Goal: Task Accomplishment & Management: Complete application form

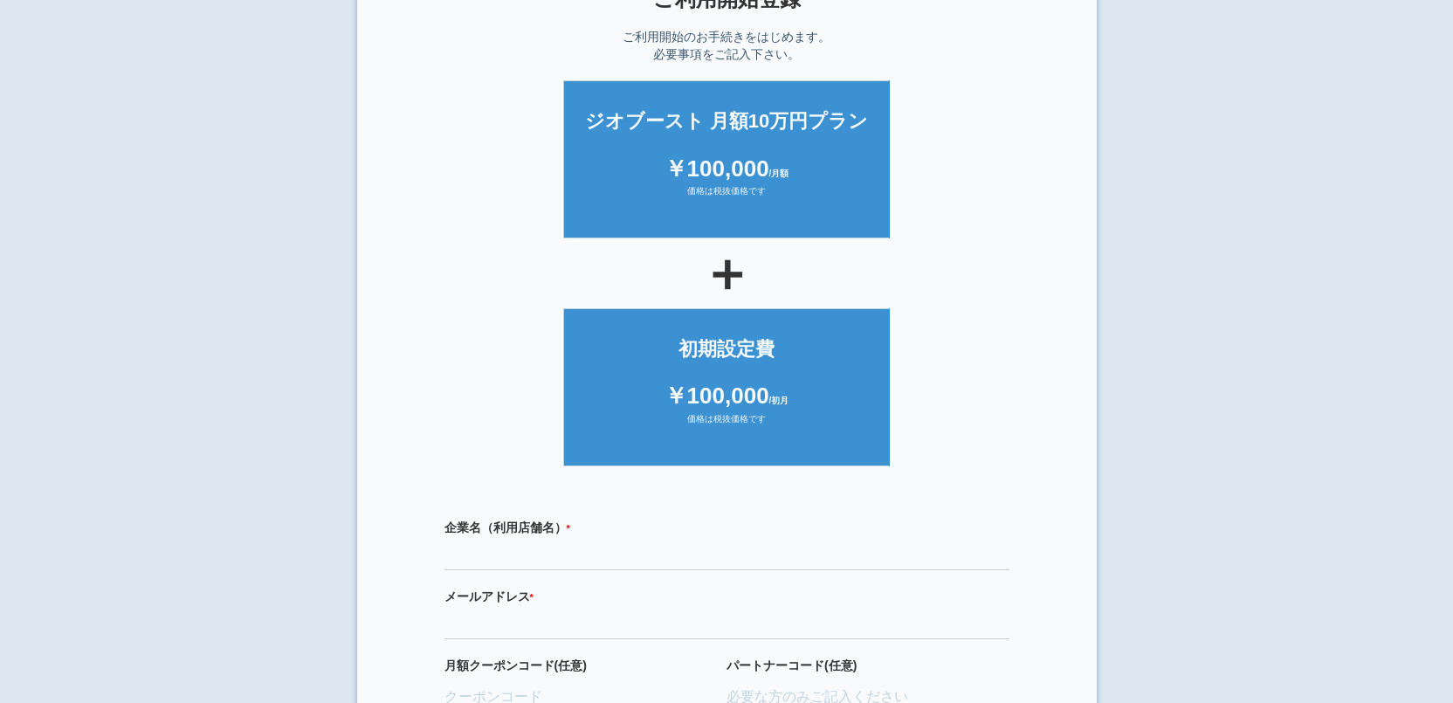
scroll to position [353, 0]
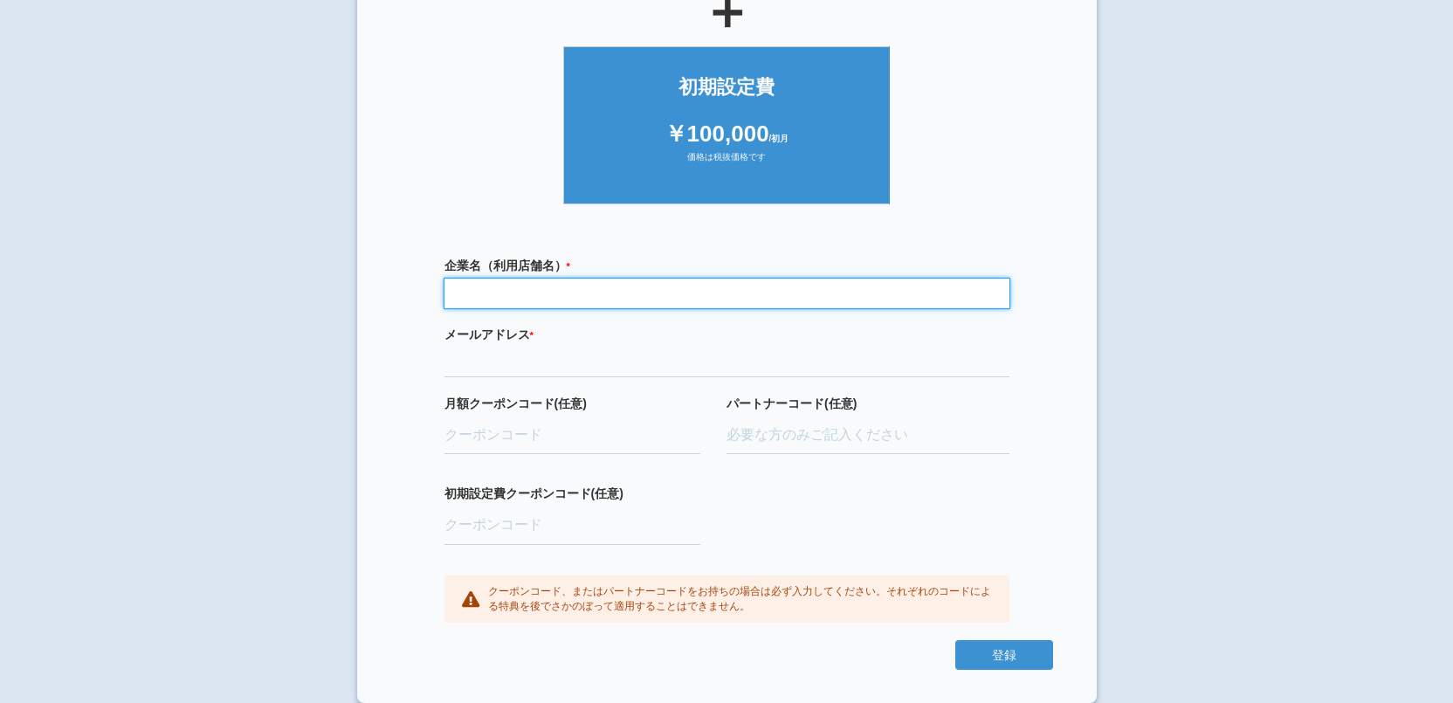
click at [527, 301] on input "text" at bounding box center [726, 294] width 565 height 30
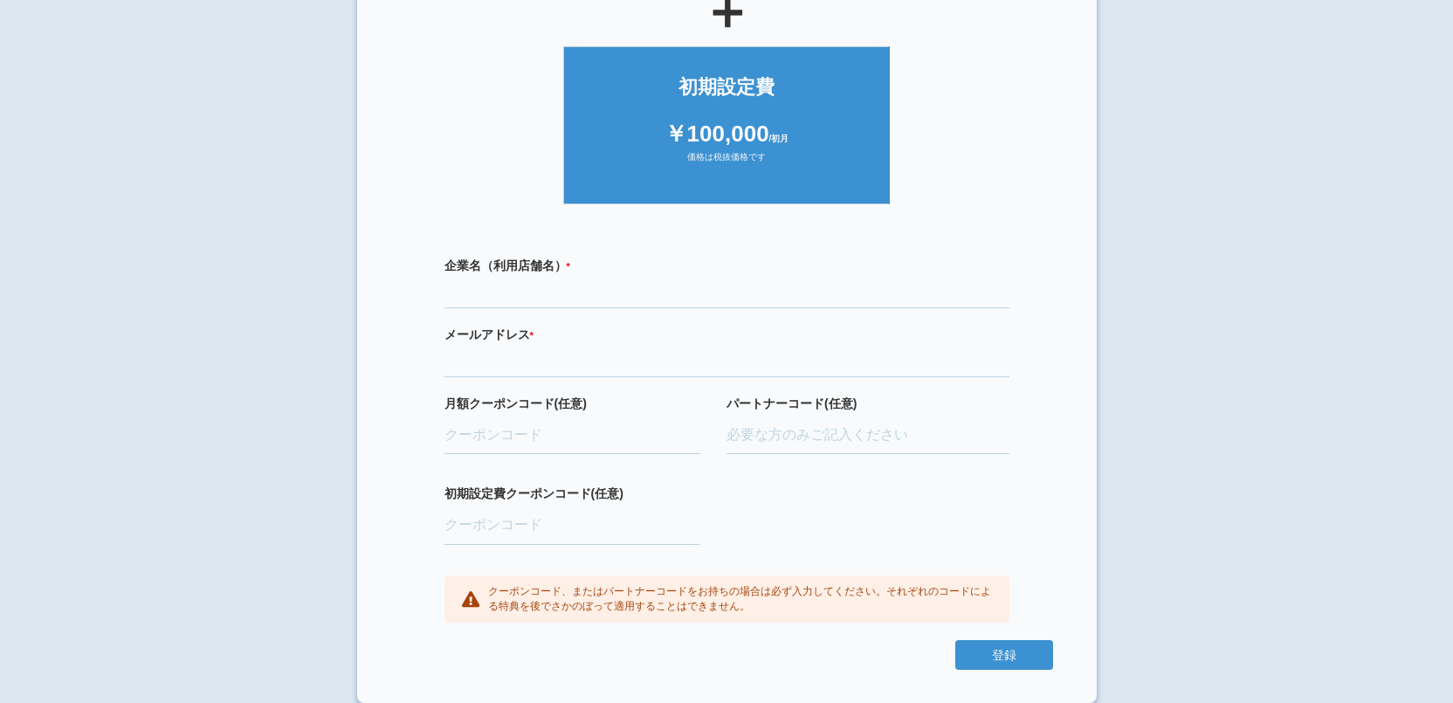
click at [375, 313] on section "× ご利用開始登録 ご利用開始のお手続きをはじめます。 必要事項をご記入下さい。 ジオブースト 月額10万円プラン ￥100,000 /月額 価格は税抜価格で…" at bounding box center [727, 184] width 740 height 1038
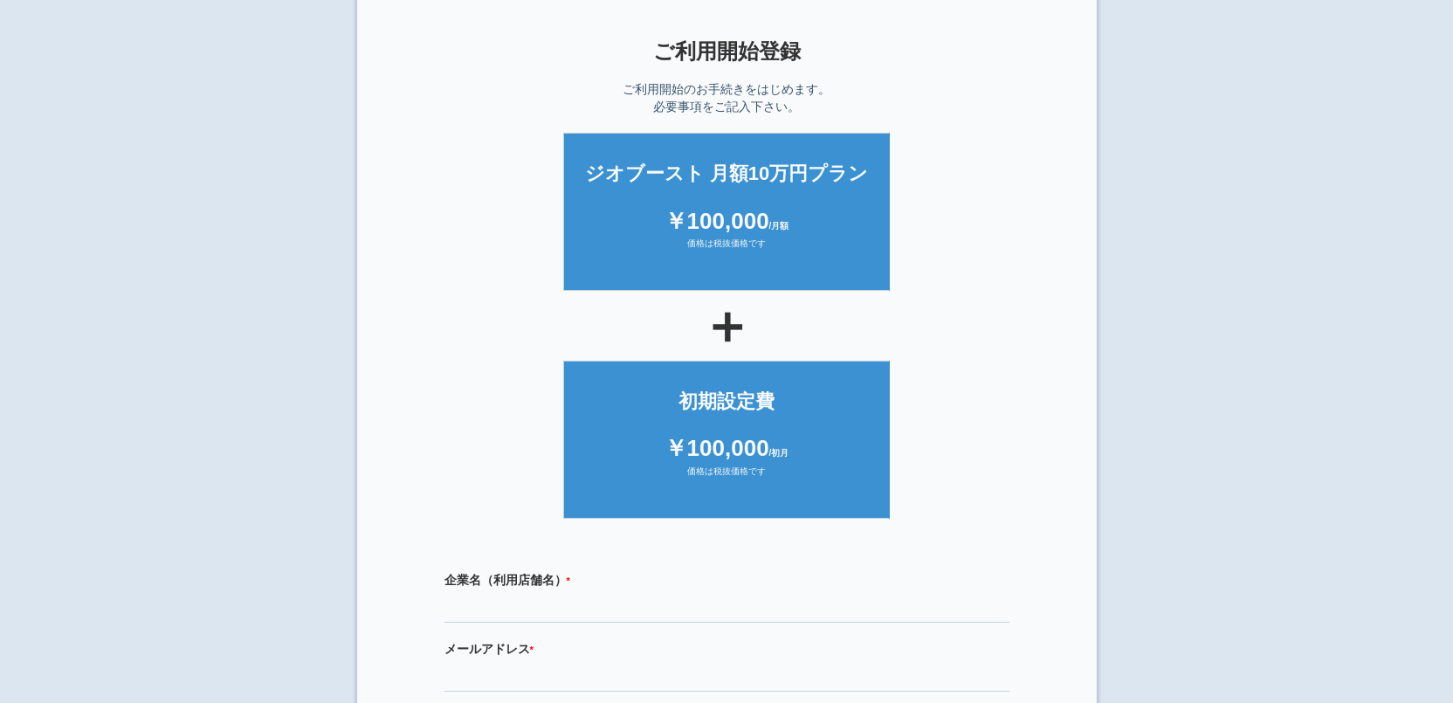
scroll to position [0, 0]
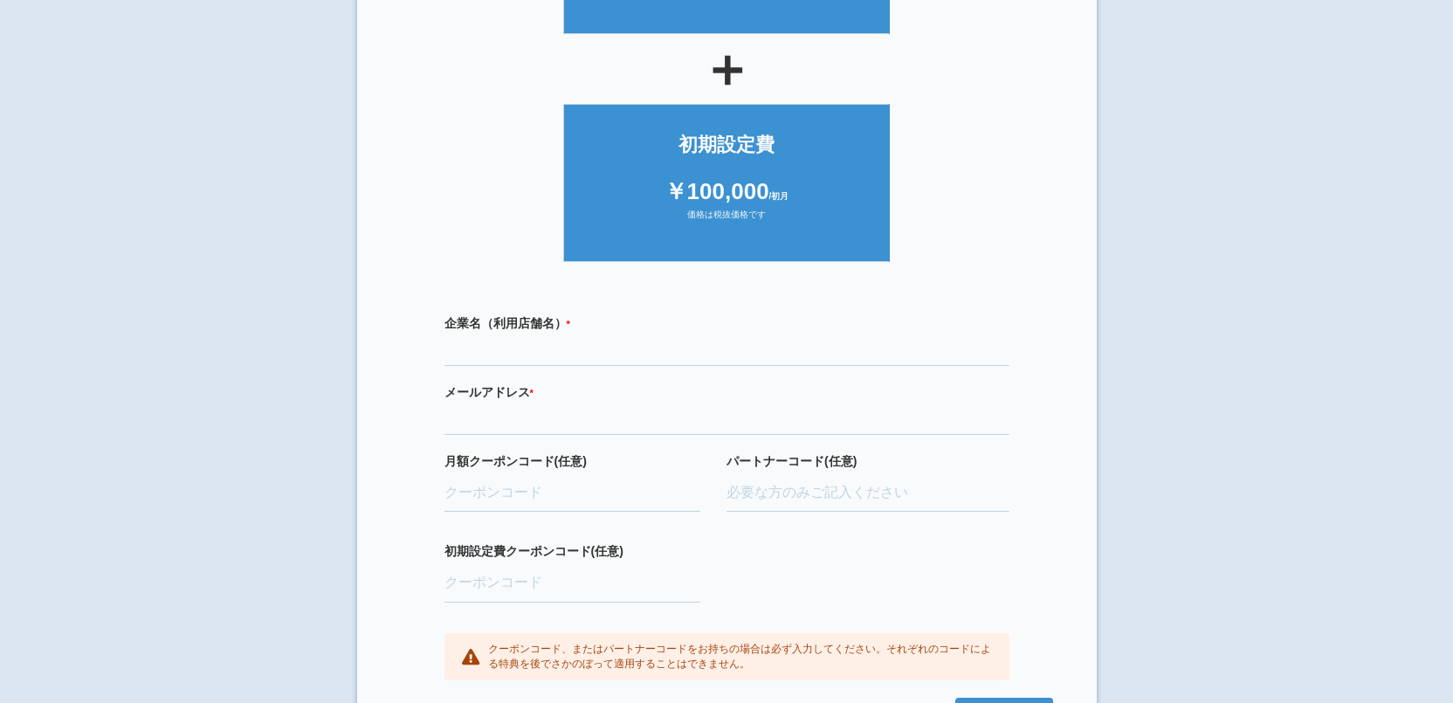
scroll to position [353, 0]
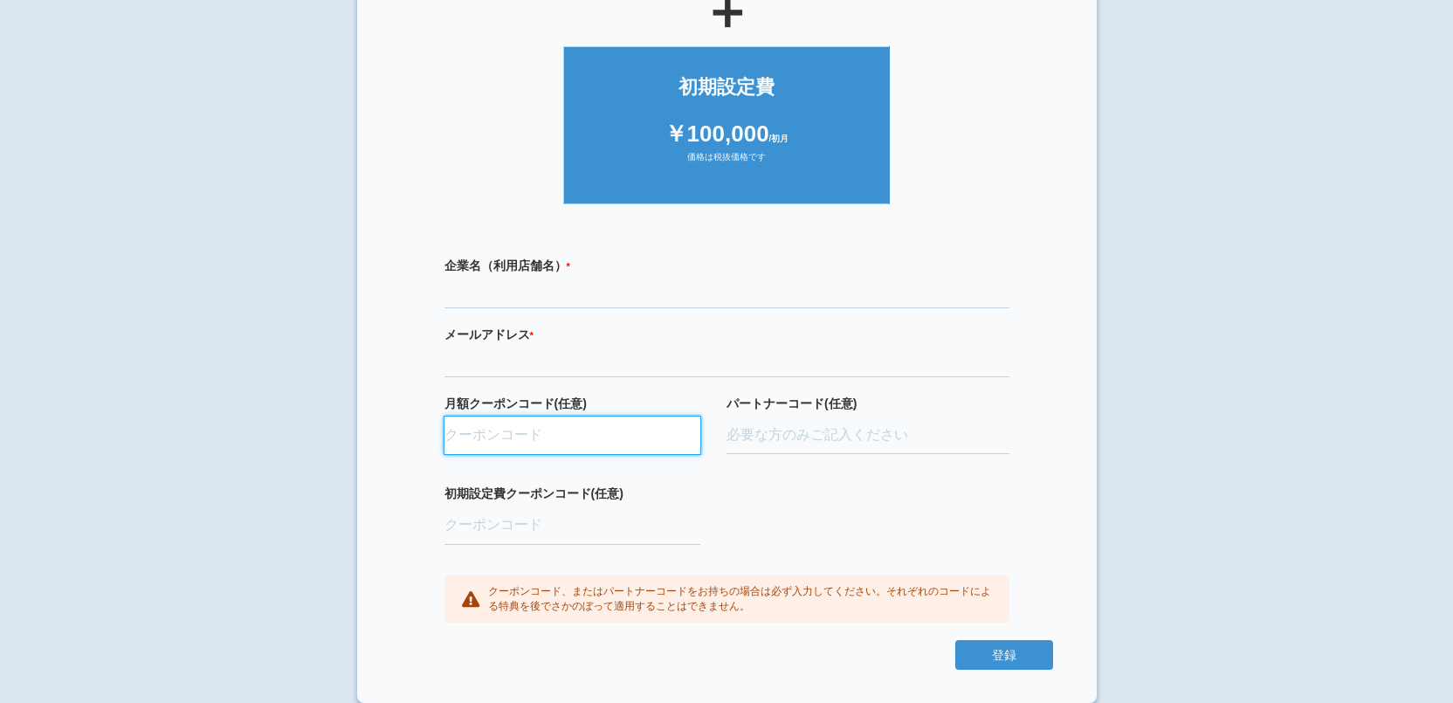
click at [581, 438] on input "月額クーポンコード(任意)" at bounding box center [572, 436] width 257 height 38
click at [406, 403] on div "企業名（利用店舗名） * 必須項目です メールアドレス * 必須項目です 正しいメールアドレスを入力してください 月額クーポンコード(任意) パートナーコード…" at bounding box center [727, 440] width 652 height 402
click at [568, 430] on input "月額クーポンコード(任意)" at bounding box center [572, 436] width 257 height 38
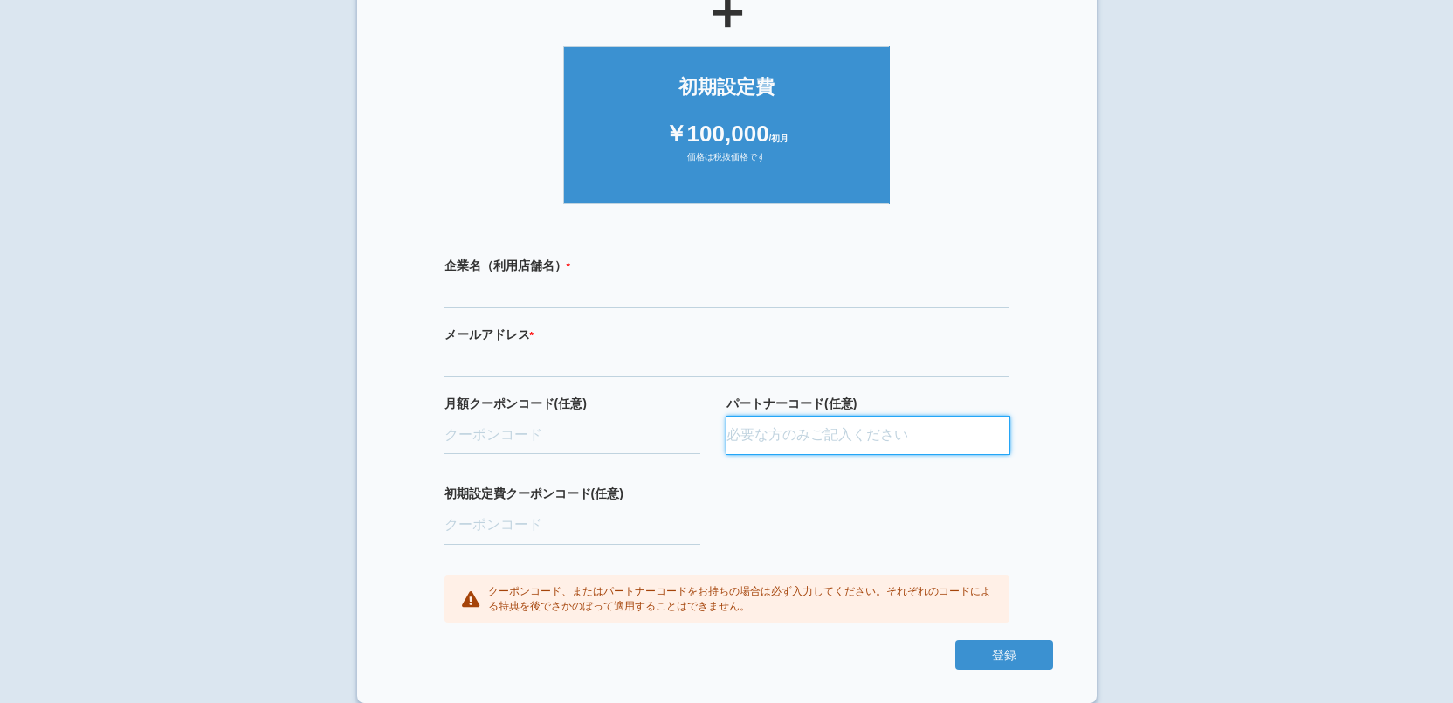
click at [772, 441] on input "パートナーコード(任意)" at bounding box center [868, 436] width 283 height 38
click at [385, 424] on section "× ご利用開始登録 ご利用開始のお手続きをはじめます。 必要事項をご記入下さい。 ジオブースト 月額10万円プラン ￥100,000 /月額 価格は税抜価格で…" at bounding box center [727, 184] width 740 height 1038
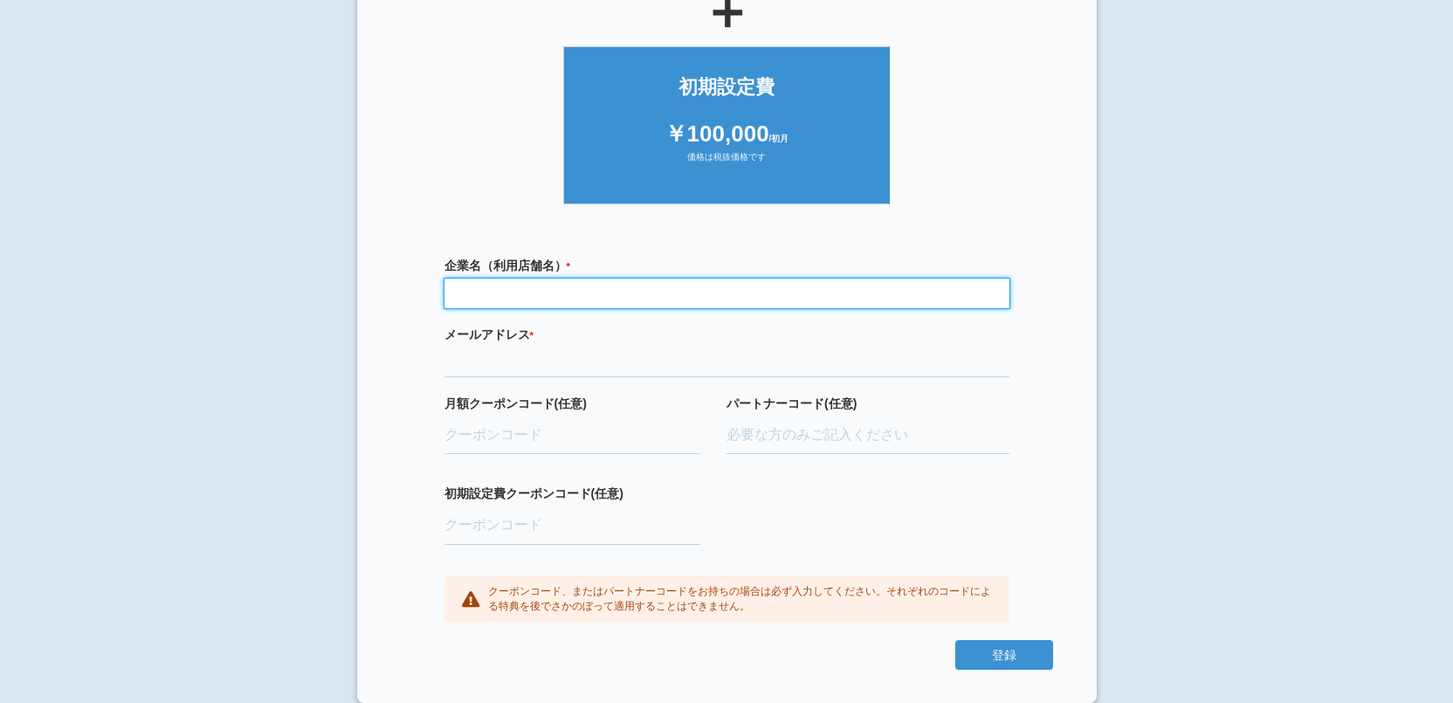
click at [575, 293] on input "text" at bounding box center [726, 294] width 565 height 30
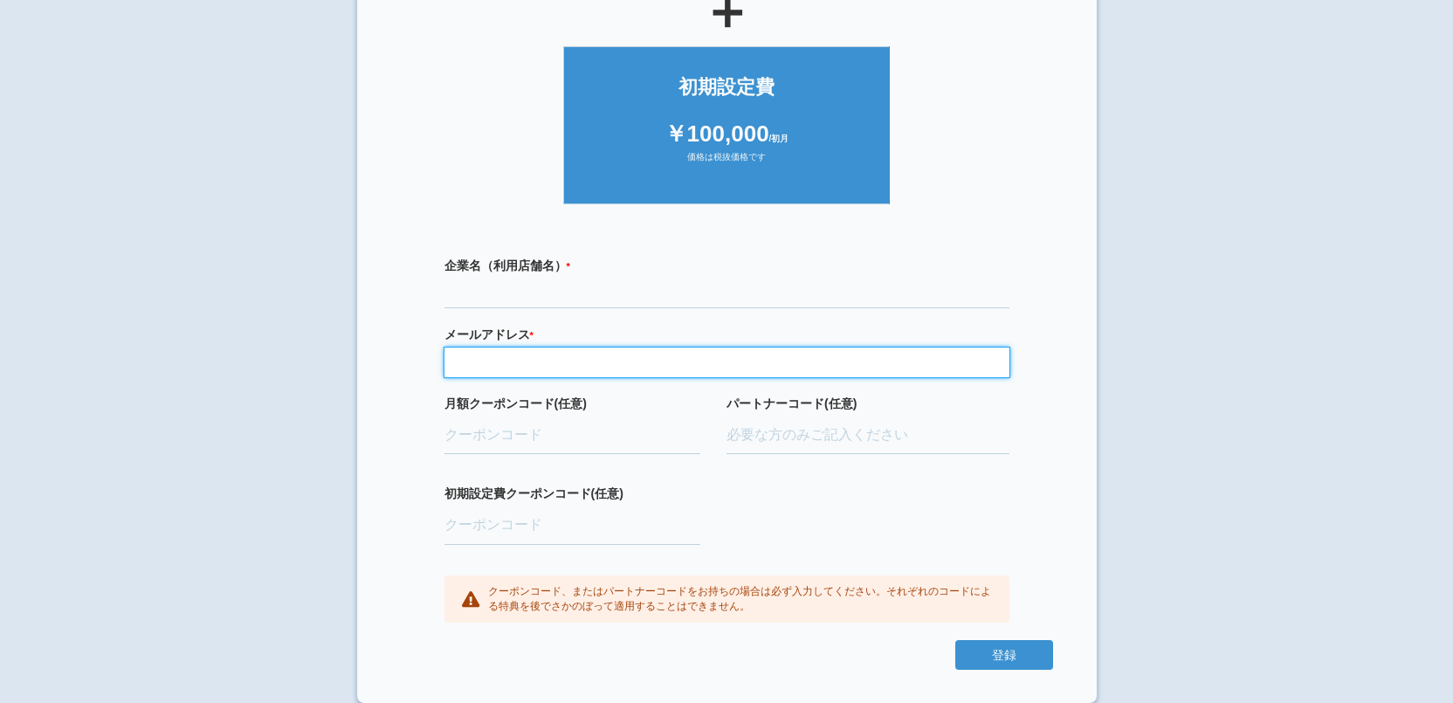
click at [479, 365] on input "email" at bounding box center [726, 363] width 565 height 30
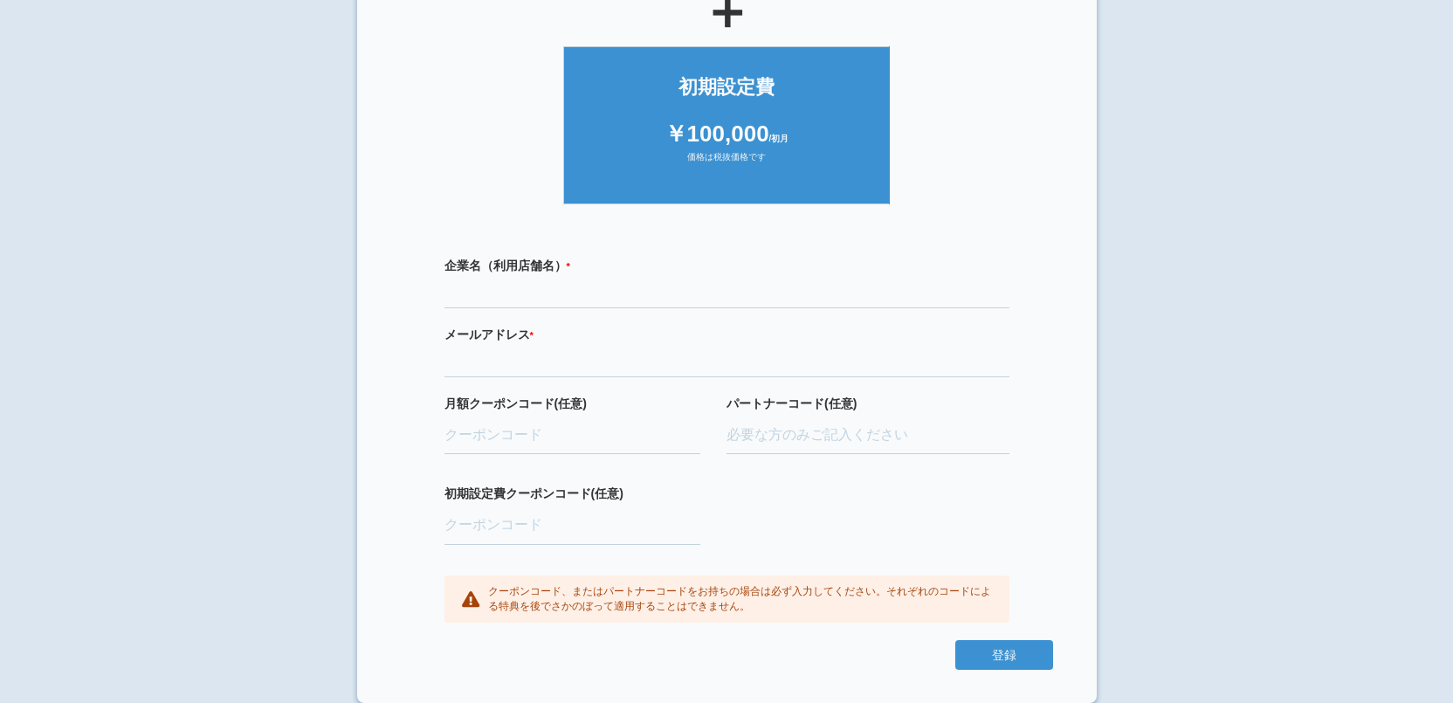
click at [375, 378] on section "× ご利用開始登録 ご利用開始のお手続きをはじめます。 必要事項をご記入下さい。 ジオブースト 月額10万円プラン ￥100,000 /月額 価格は税抜価格で…" at bounding box center [727, 184] width 740 height 1038
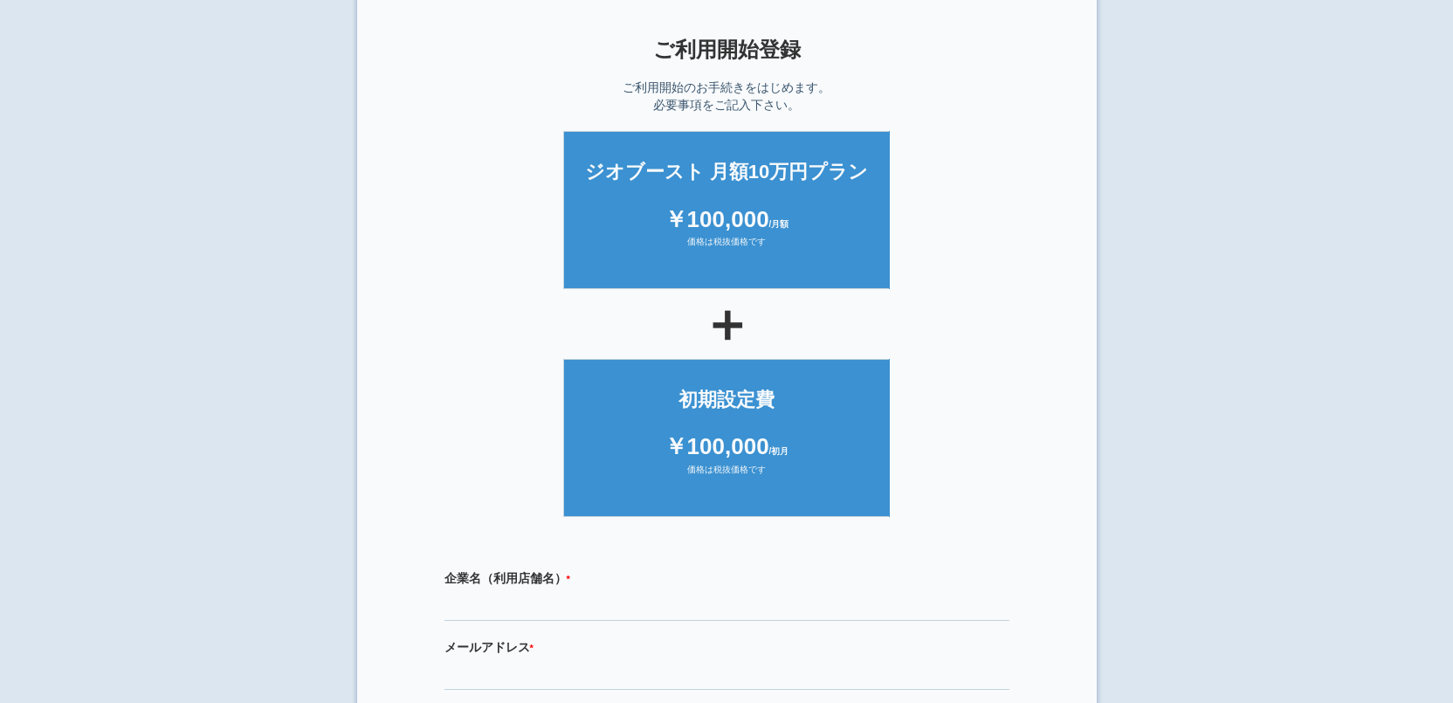
scroll to position [0, 0]
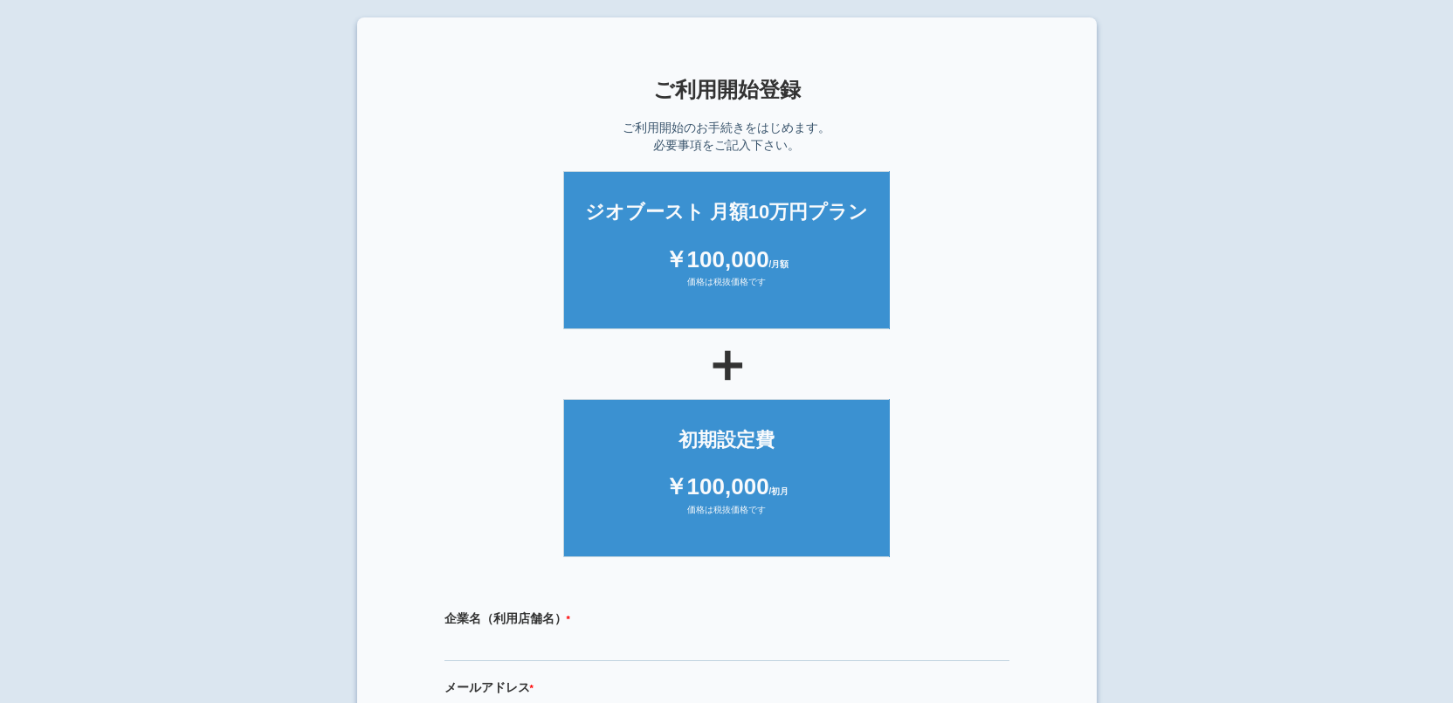
click at [279, 291] on div "× ご利用開始登録 ご利用開始のお手続きをはじめます。 必要事項をご記入下さい。 ジオブースト 月額10万円プラン ￥100,000 /月額 価格は税抜価格で…" at bounding box center [726, 368] width 1453 height 703
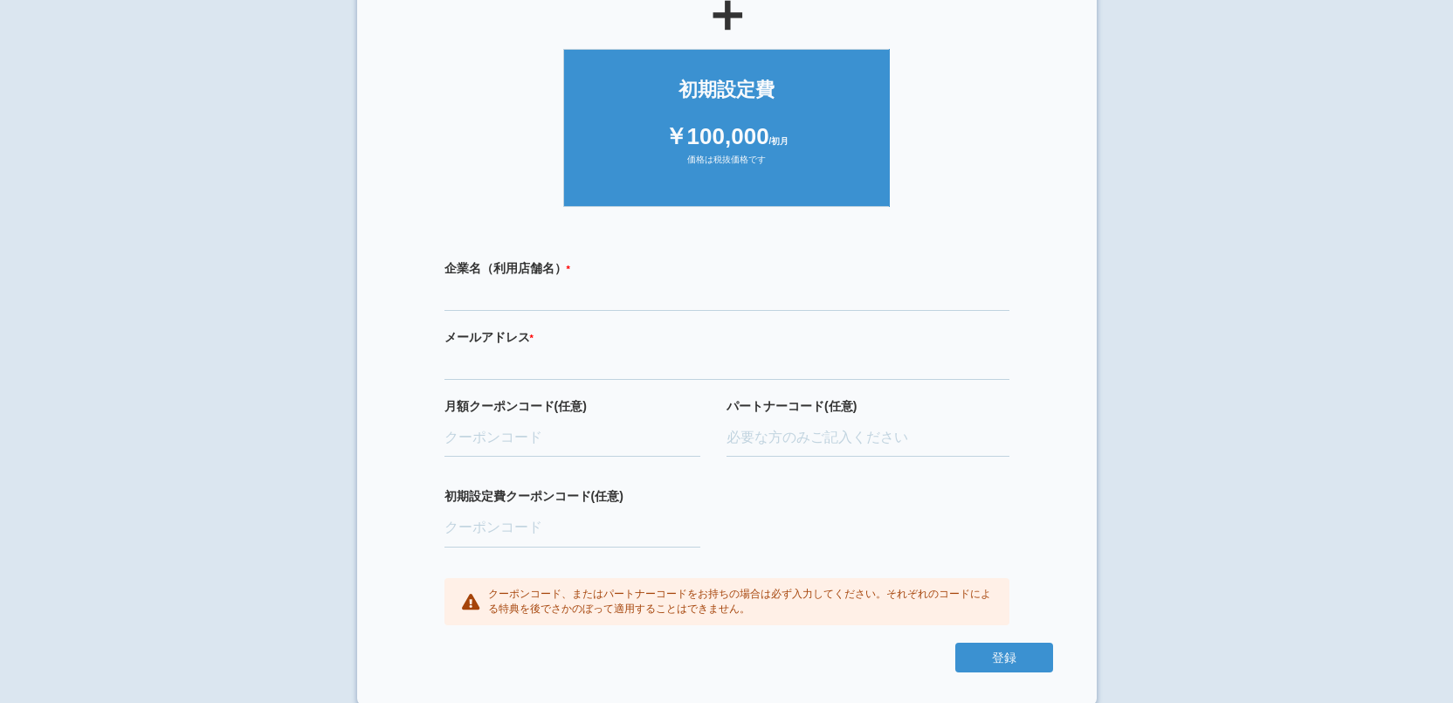
scroll to position [353, 0]
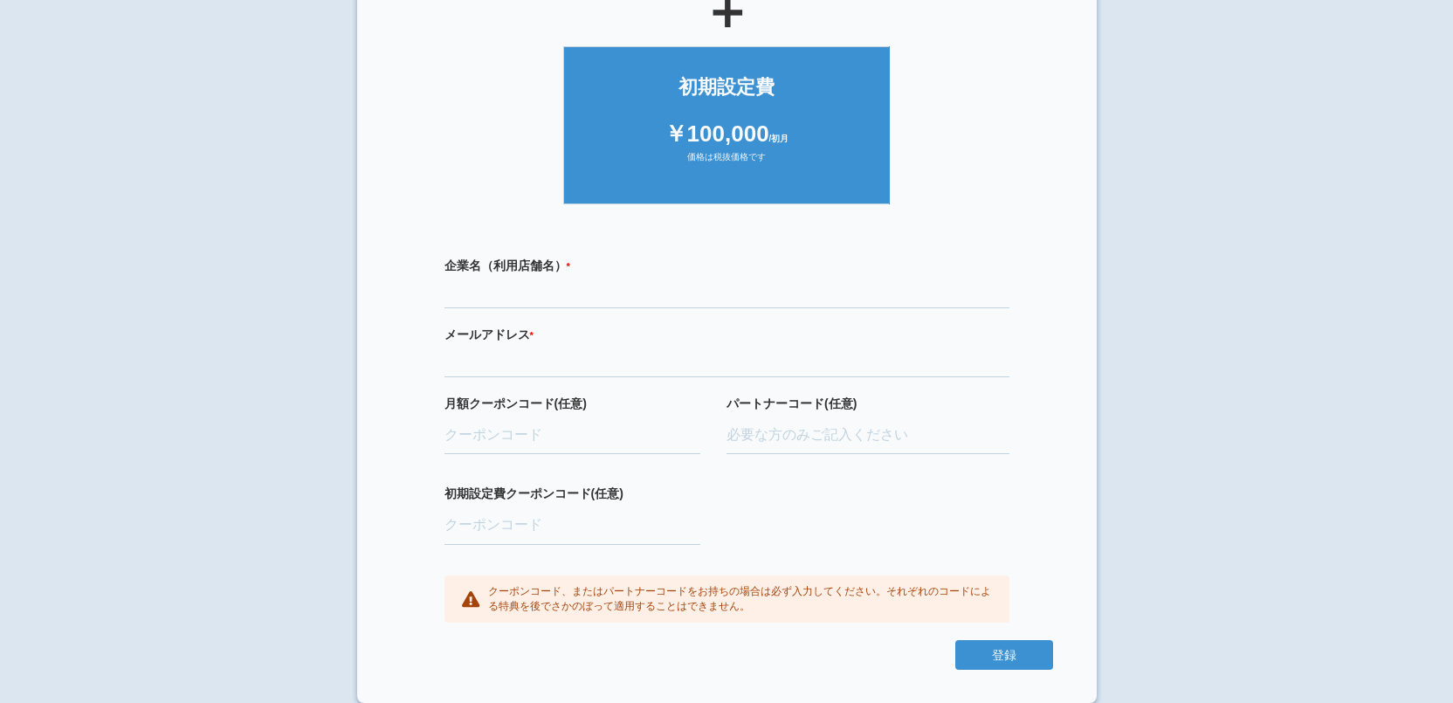
click at [261, 107] on div "× ご利用開始登録 ご利用開始のお手続きをはじめます。 必要事項をご記入下さい。 ジオブースト 月額10万円プラン ￥100,000 /月額 価格は税抜価格で…" at bounding box center [726, 16] width 1453 height 703
click at [412, 189] on ul "初期設定費 ￥100,000 /初月 価格は税抜価格です" at bounding box center [727, 121] width 652 height 167
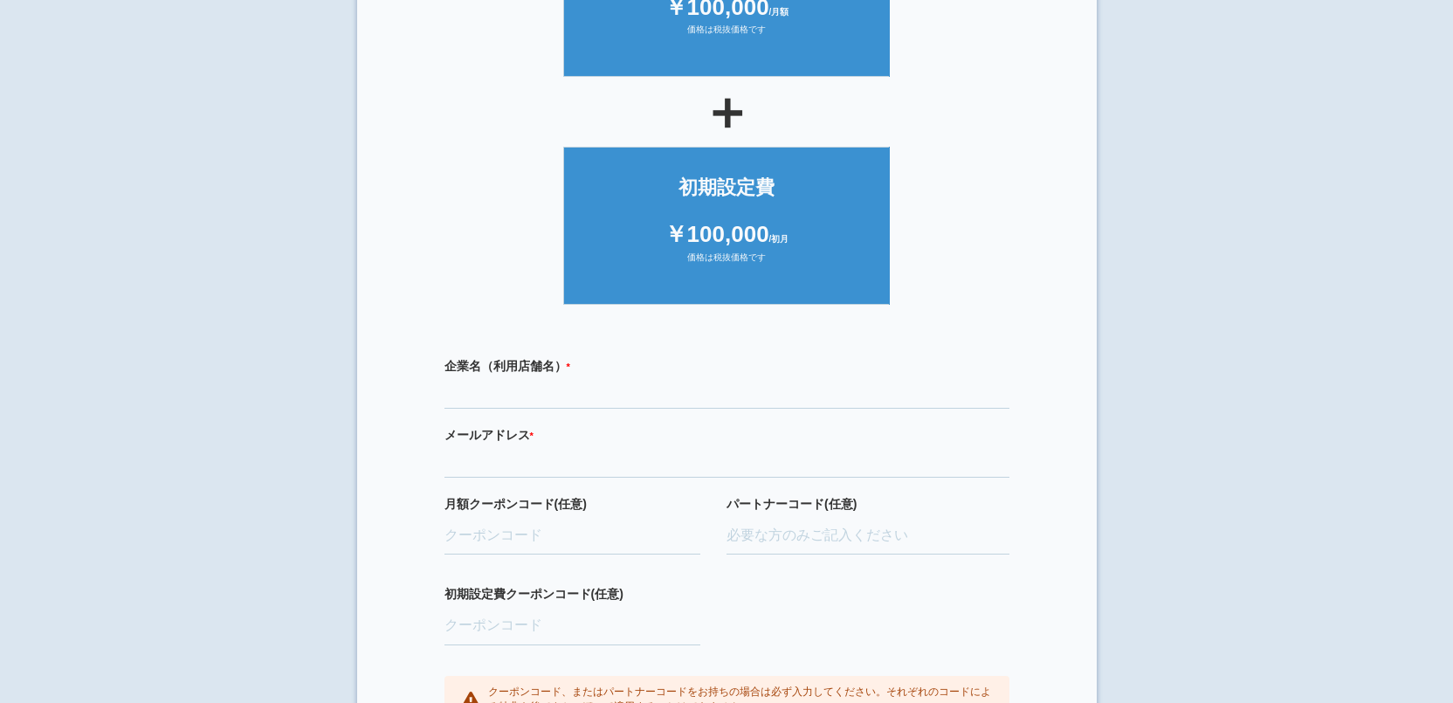
scroll to position [260, 0]
